Goal: Information Seeking & Learning: Compare options

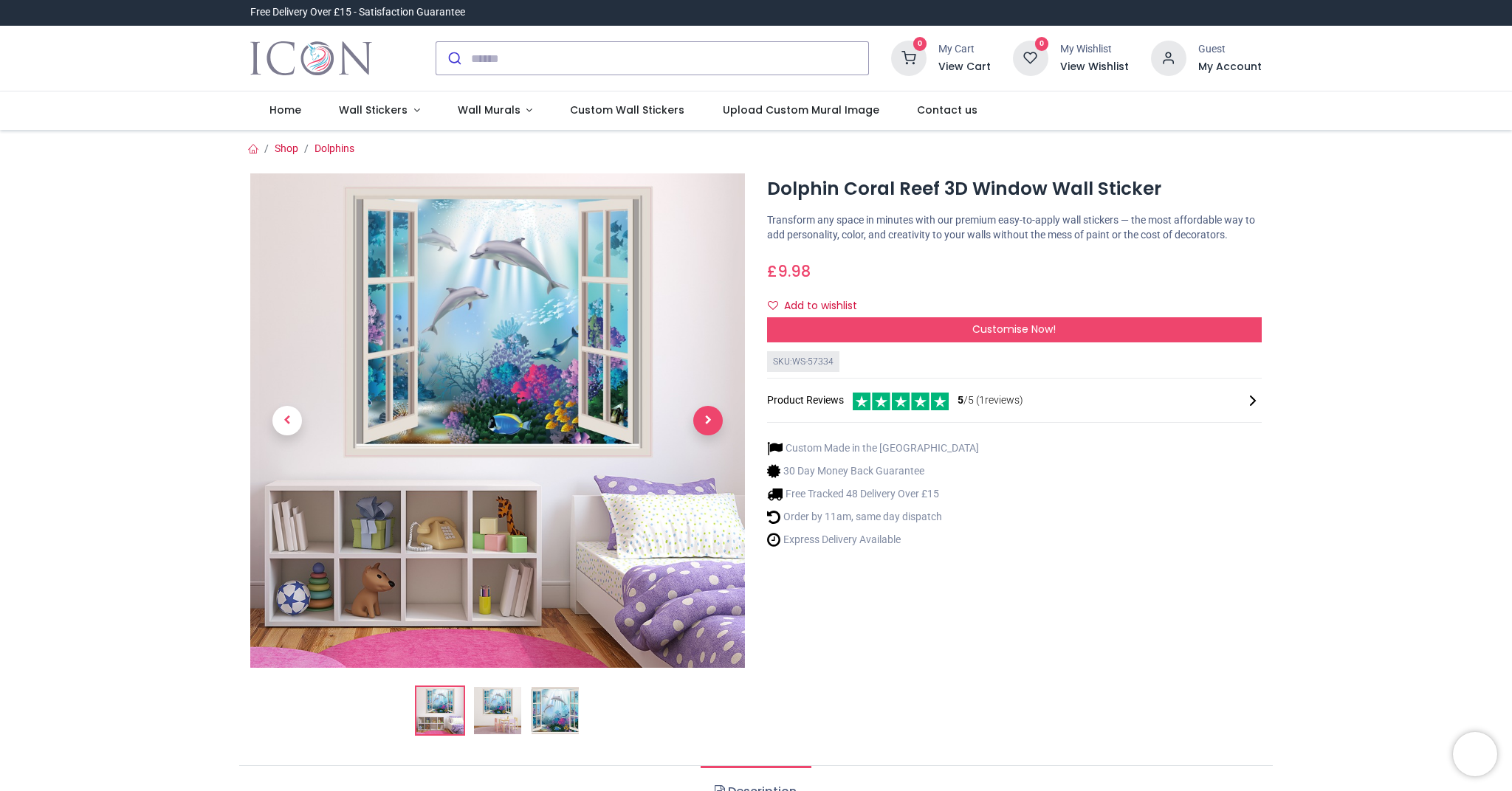
click at [701, 421] on span "Next" at bounding box center [708, 421] width 29 height 29
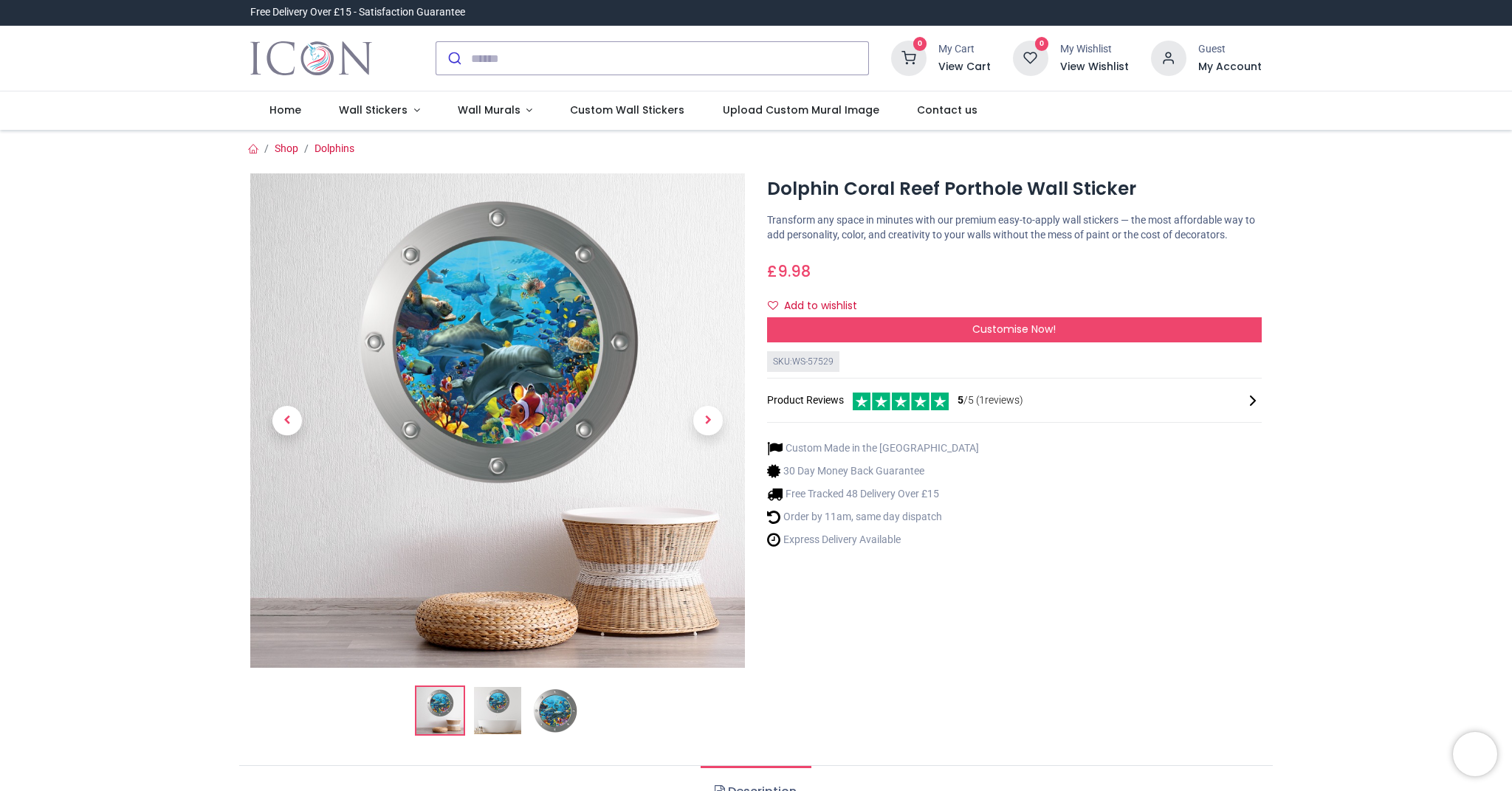
click at [1181, 117] on ul "Home Wall Stickers Decor Wall Quotes Kids" at bounding box center [756, 111] width 1012 height 38
